Goal: Task Accomplishment & Management: Manage account settings

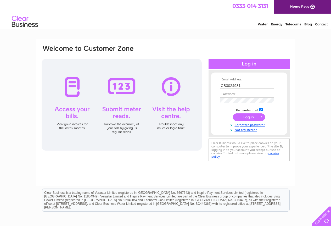
click at [249, 117] on tbody "Email Address: CB3024981 Password: Remember me?" at bounding box center [249, 105] width 61 height 54
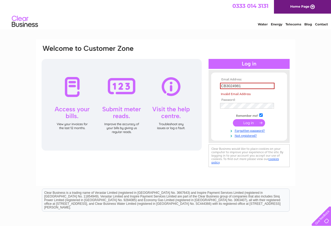
click at [244, 87] on input "CB3024981" at bounding box center [247, 86] width 54 height 6
click at [323, 81] on div "Email Address: CB3024981 Invalid Email Address Password:" at bounding box center [165, 157] width 331 height 236
click at [253, 122] on input "submit" at bounding box center [249, 122] width 32 height 7
click at [246, 121] on input "submit" at bounding box center [249, 122] width 32 height 7
click at [245, 125] on input "submit" at bounding box center [249, 122] width 32 height 7
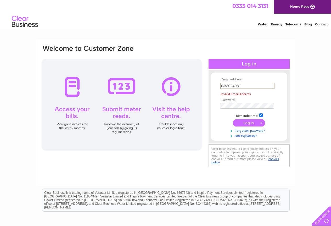
click at [253, 86] on input "CB3024981" at bounding box center [247, 86] width 54 height 6
type input "[EMAIL_ADDRESS][DOMAIN_NAME]"
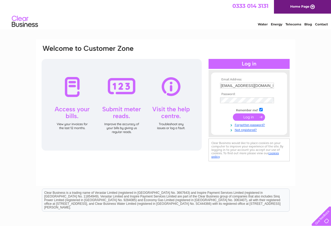
click at [250, 117] on input "submit" at bounding box center [249, 116] width 32 height 7
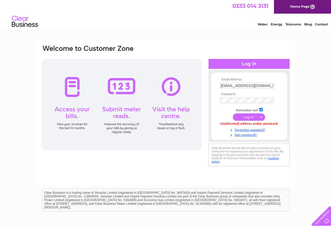
click at [249, 86] on input "[EMAIL_ADDRESS][DOMAIN_NAME]" at bounding box center [247, 86] width 54 height 6
click at [249, 117] on tbody "Email Address: CB3024981 Password: Remember me?" at bounding box center [249, 107] width 61 height 59
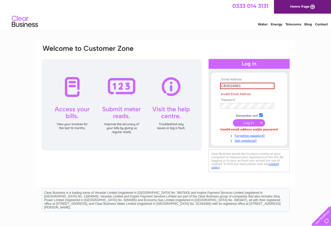
click at [249, 122] on input "submit" at bounding box center [249, 122] width 32 height 7
click at [250, 122] on input "submit" at bounding box center [249, 122] width 32 height 7
click at [252, 88] on input "CB3024981" at bounding box center [247, 86] width 54 height 6
type input "[EMAIL_ADDRESS][DOMAIN_NAME]"
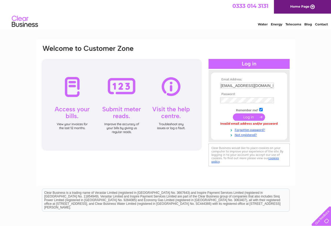
click at [247, 118] on input "submit" at bounding box center [249, 116] width 32 height 7
click at [282, 99] on form "Email Address: amjidkhan236@hotmail.co.uk Password:" at bounding box center [249, 107] width 76 height 59
click at [250, 115] on input "submit" at bounding box center [249, 116] width 32 height 7
click at [263, 86] on input "[EMAIL_ADDRESS][DOMAIN_NAME]" at bounding box center [247, 86] width 54 height 6
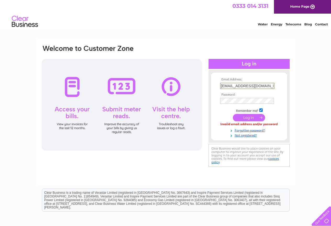
click at [263, 86] on input "[EMAIL_ADDRESS][DOMAIN_NAME]" at bounding box center [247, 86] width 54 height 6
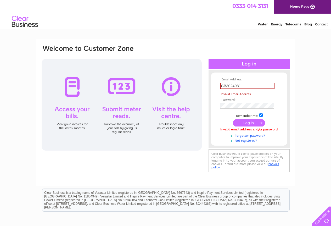
click at [247, 116] on tbody "Email Address: CB3024981 Invalid Email Address Password: Remember me?" at bounding box center [249, 110] width 61 height 65
click at [244, 86] on input "CB3024981" at bounding box center [247, 86] width 54 height 6
type input "[EMAIL_ADDRESS][DOMAIN_NAME]"
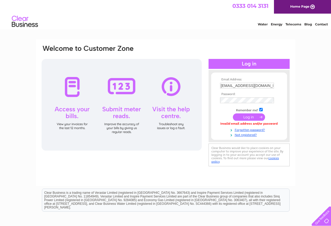
click at [244, 115] on input "submit" at bounding box center [249, 116] width 32 height 7
click at [246, 130] on link "Forgotten password?" at bounding box center [249, 129] width 59 height 5
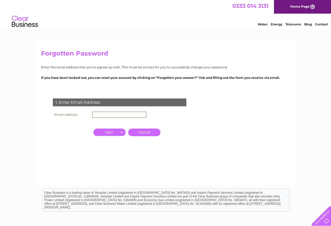
click at [100, 115] on input "text" at bounding box center [119, 114] width 54 height 6
type input "[EMAIL_ADDRESS][DOMAIN_NAME]"
click at [120, 132] on input "button" at bounding box center [109, 131] width 32 height 7
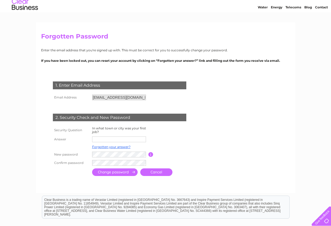
scroll to position [26, 0]
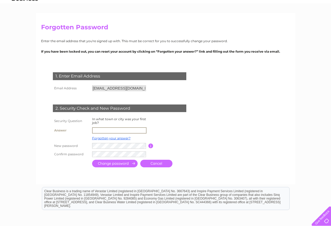
click at [103, 130] on input "text" at bounding box center [119, 130] width 54 height 6
type input "derby"
click at [100, 163] on input "submit" at bounding box center [115, 164] width 46 height 8
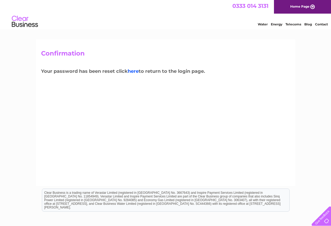
click at [137, 71] on link "here" at bounding box center [133, 71] width 11 height 6
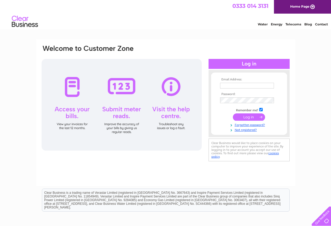
type input "[EMAIL_ADDRESS][DOMAIN_NAME]"
click at [243, 117] on input "submit" at bounding box center [249, 116] width 32 height 7
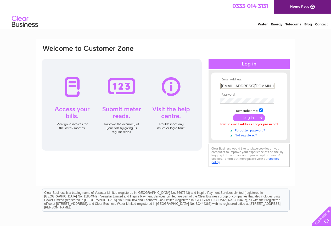
click at [271, 84] on input "[EMAIL_ADDRESS][DOMAIN_NAME]" at bounding box center [247, 86] width 54 height 6
click at [246, 117] on input "submit" at bounding box center [249, 116] width 32 height 7
click at [248, 116] on input "submit" at bounding box center [249, 116] width 32 height 7
click at [247, 117] on input "submit" at bounding box center [249, 116] width 32 height 7
click at [239, 86] on input "[EMAIL_ADDRESS][DOMAIN_NAME]" at bounding box center [247, 86] width 54 height 6
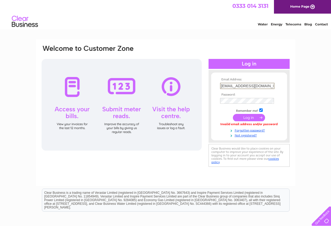
click at [270, 85] on input "[EMAIL_ADDRESS][DOMAIN_NAME]" at bounding box center [247, 86] width 54 height 6
click at [268, 86] on input "[EMAIL_ADDRESS][DOMAIN_NAME]" at bounding box center [247, 86] width 54 height 6
click at [223, 86] on input "[EMAIL_ADDRESS][DOMAIN_NAME]" at bounding box center [247, 86] width 54 height 6
type input "Amjidkhan236@hotmail.co.uk"
click at [215, 107] on form "Email Address: Amjidkhan236@hotmail.co.uk Password:" at bounding box center [249, 107] width 76 height 59
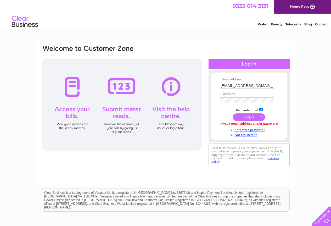
click at [246, 117] on input "submit" at bounding box center [249, 116] width 32 height 7
click at [233, 114] on input "submit" at bounding box center [249, 117] width 32 height 7
click at [247, 83] on input "[EMAIL_ADDRESS][DOMAIN_NAME]" at bounding box center [247, 86] width 54 height 6
click at [244, 116] on tbody "Email Address: CB3024981 Password: Remember me?" at bounding box center [249, 107] width 61 height 59
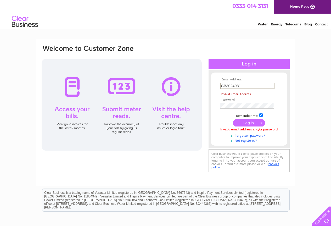
click at [244, 87] on input "CB3024981" at bounding box center [247, 86] width 54 height 6
click at [215, 95] on form "Email Address: CB3024981 Invalid Email Address Password: Forgotten password?" at bounding box center [249, 110] width 76 height 65
click at [247, 86] on input "CB3024981" at bounding box center [247, 86] width 54 height 6
click at [218, 99] on form "Email Address: CB3024981 Invalid Email Address Password: Forgotten password?" at bounding box center [249, 110] width 76 height 65
click at [247, 87] on input "CB3024981" at bounding box center [247, 86] width 54 height 6
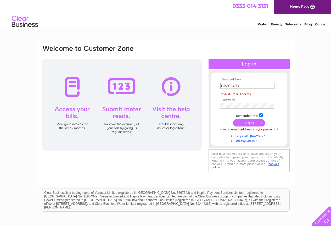
type input "[EMAIL_ADDRESS][DOMAIN_NAME]"
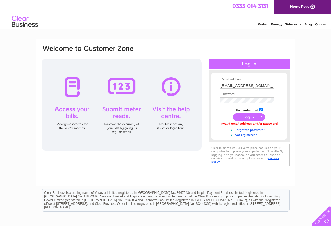
click at [242, 117] on input "submit" at bounding box center [249, 116] width 32 height 7
click at [224, 109] on td "Remember me?" at bounding box center [249, 109] width 61 height 5
click at [247, 118] on input "submit" at bounding box center [249, 116] width 32 height 7
click at [255, 117] on input "submit" at bounding box center [249, 116] width 32 height 7
click at [262, 110] on input "checkbox" at bounding box center [260, 109] width 3 height 3
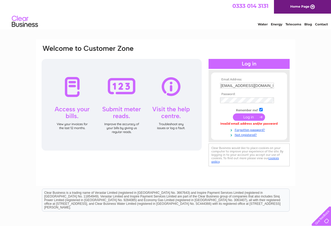
checkbox input "false"
click at [255, 119] on input "submit" at bounding box center [249, 116] width 32 height 7
click at [262, 109] on input "checkbox" at bounding box center [260, 109] width 3 height 3
checkbox input "true"
click at [255, 118] on input "submit" at bounding box center [249, 116] width 32 height 7
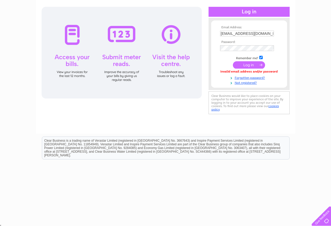
scroll to position [53, 0]
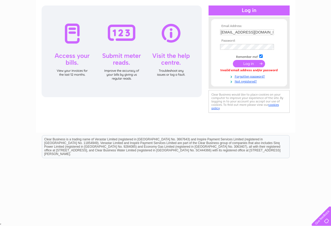
click at [265, 32] on input "[EMAIL_ADDRESS][DOMAIN_NAME]" at bounding box center [247, 32] width 54 height 6
click at [226, 55] on td "Remember me?" at bounding box center [249, 56] width 61 height 5
click at [238, 33] on input "[EMAIL_ADDRESS][DOMAIN_NAME]" at bounding box center [247, 32] width 54 height 6
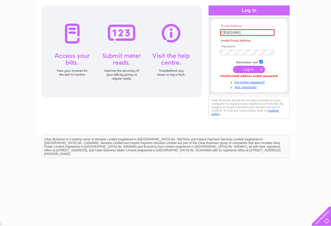
click at [249, 32] on input "CB3024981" at bounding box center [247, 32] width 54 height 6
click at [233, 66] on input "submit" at bounding box center [249, 69] width 32 height 7
click at [248, 45] on th "Password:" at bounding box center [249, 47] width 61 height 4
click at [250, 33] on input "CB412377" at bounding box center [247, 32] width 54 height 6
click at [247, 43] on span "Invalid Email Address" at bounding box center [250, 40] width 60 height 5
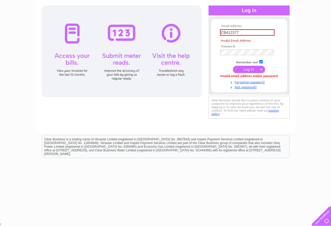
click at [247, 34] on input "CB412377" at bounding box center [247, 32] width 54 height 6
type input "[EMAIL_ADDRESS][DOMAIN_NAME]"
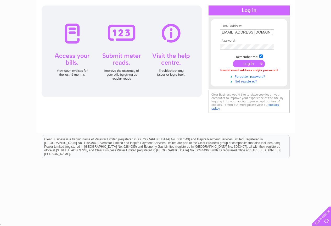
click at [248, 61] on input "submit" at bounding box center [249, 63] width 32 height 7
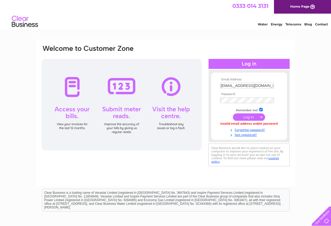
click at [292, 25] on link "Telecoms" at bounding box center [293, 24] width 16 height 4
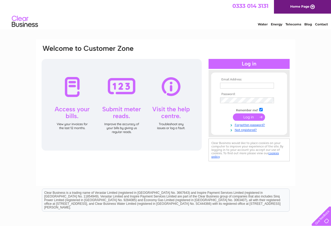
type input "[EMAIL_ADDRESS][DOMAIN_NAME]"
click at [248, 116] on input "submit" at bounding box center [249, 116] width 32 height 7
